Goal: Obtain resource: Obtain resource

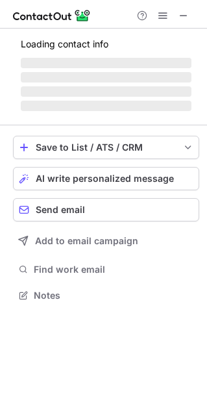
scroll to position [6, 6]
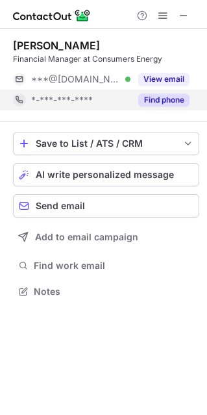
click at [166, 101] on button "Find phone" at bounding box center [163, 100] width 51 height 13
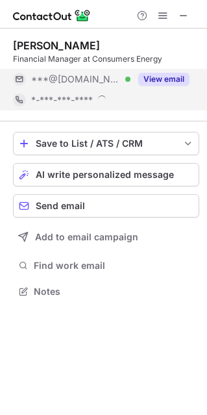
click at [166, 87] on div "View email" at bounding box center [160, 79] width 59 height 21
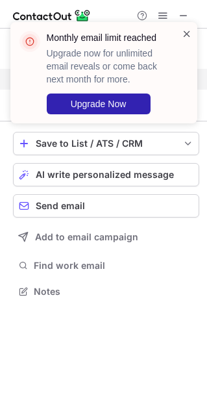
click at [186, 34] on span at bounding box center [187, 33] width 10 height 13
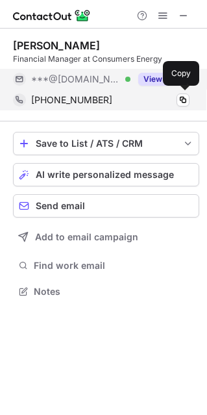
click at [79, 97] on span "+16162728697" at bounding box center [71, 100] width 81 height 12
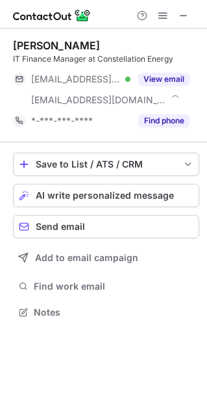
scroll to position [303, 207]
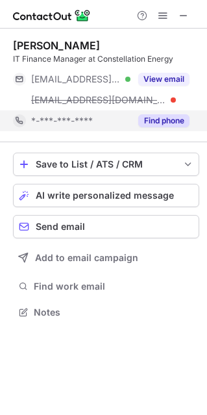
click at [151, 120] on button "Find phone" at bounding box center [163, 120] width 51 height 13
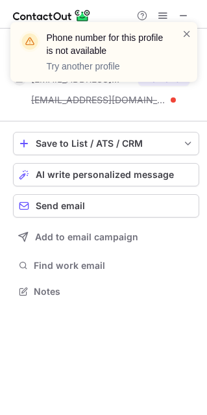
scroll to position [282, 207]
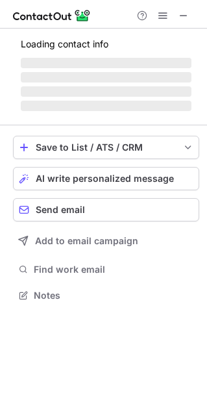
scroll to position [6, 6]
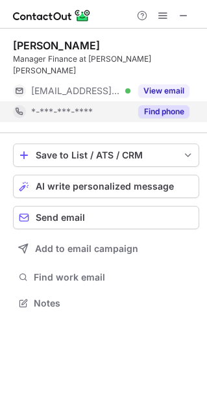
click at [162, 105] on button "Find phone" at bounding box center [163, 111] width 51 height 13
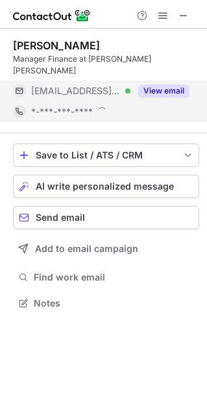
click at [165, 84] on button "View email" at bounding box center [163, 90] width 51 height 13
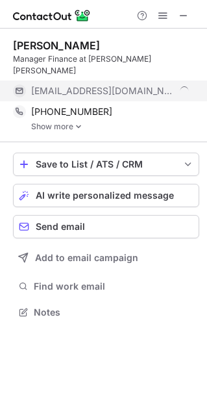
scroll to position [291, 207]
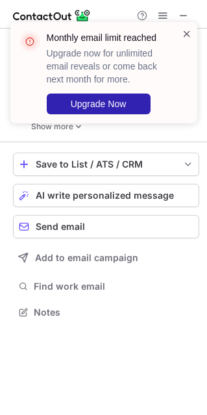
click at [183, 35] on span at bounding box center [187, 33] width 10 height 13
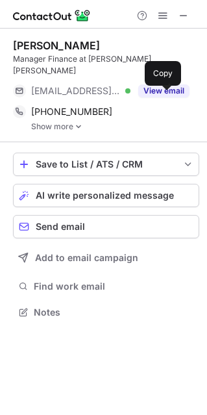
click at [90, 106] on span "+13193894330" at bounding box center [71, 112] width 81 height 12
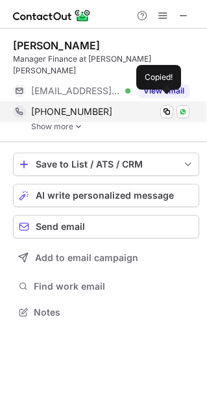
click at [83, 106] on span "+13193894330" at bounding box center [71, 112] width 81 height 12
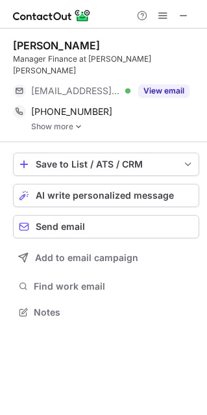
click at [58, 122] on link "Show more" at bounding box center [115, 126] width 168 height 9
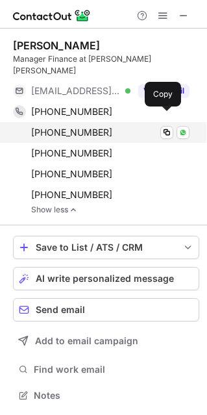
scroll to position [374, 207]
click at [65, 127] on span "+13197595455" at bounding box center [71, 133] width 81 height 12
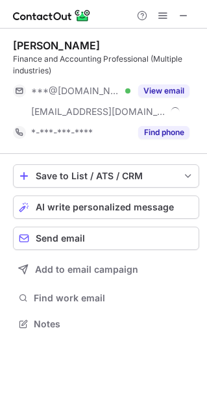
scroll to position [315, 207]
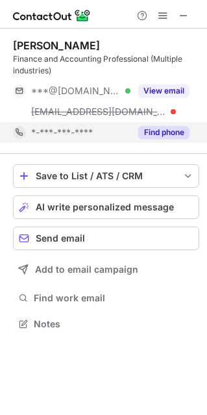
click at [179, 133] on button "Find phone" at bounding box center [163, 132] width 51 height 13
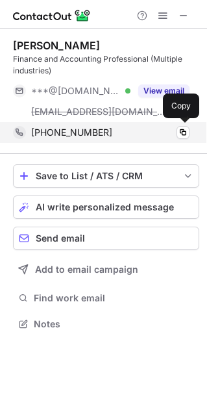
click at [78, 129] on span "+19186367317" at bounding box center [71, 133] width 81 height 12
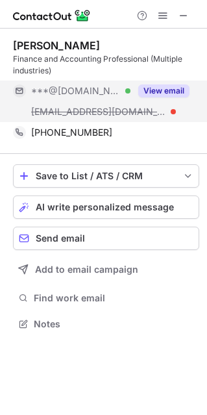
click at [159, 94] on button "View email" at bounding box center [163, 90] width 51 height 13
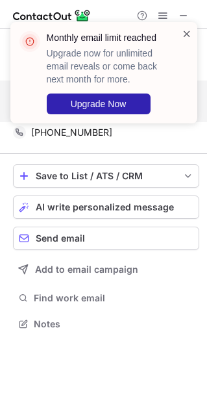
click at [188, 32] on span at bounding box center [187, 33] width 10 height 13
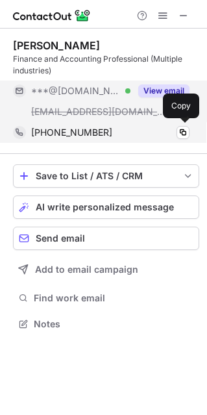
click at [73, 135] on span "+19186367317" at bounding box center [71, 133] width 81 height 12
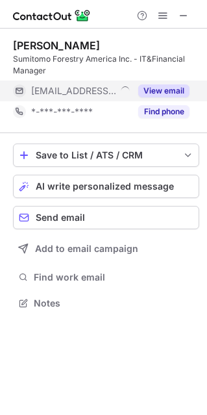
scroll to position [294, 207]
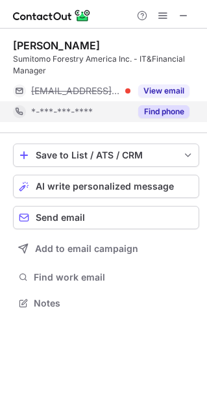
click at [164, 112] on button "Find phone" at bounding box center [163, 111] width 51 height 13
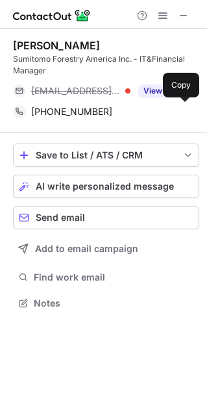
click at [65, 110] on span "+14696904454" at bounding box center [71, 112] width 81 height 12
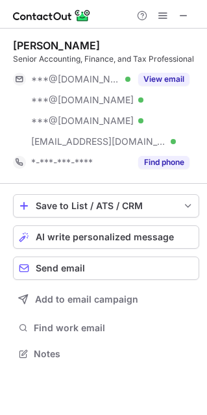
scroll to position [344, 207]
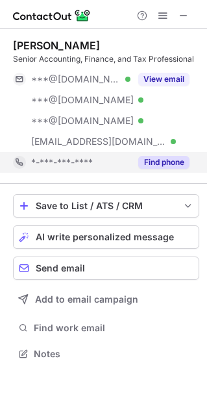
click at [163, 163] on button "Find phone" at bounding box center [163, 162] width 51 height 13
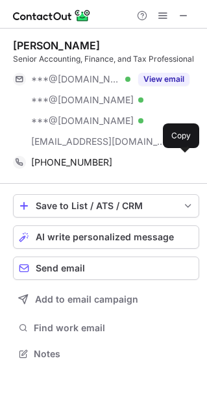
click at [75, 164] on span "[PHONE_NUMBER]" at bounding box center [71, 163] width 81 height 12
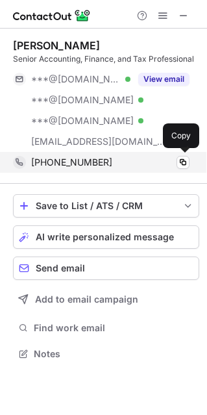
click at [70, 166] on span "[PHONE_NUMBER]" at bounding box center [71, 163] width 81 height 12
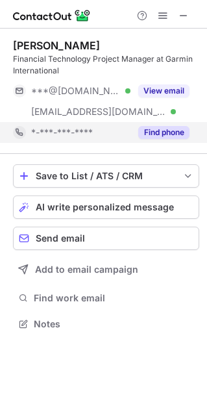
scroll to position [315, 207]
click at [171, 129] on button "Find phone" at bounding box center [163, 132] width 51 height 13
